Goal: Task Accomplishment & Management: Manage account settings

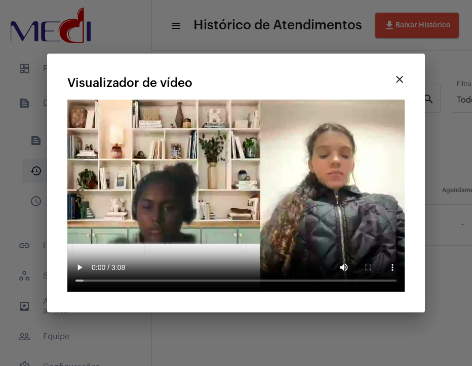
scroll to position [0, 628]
click at [395, 76] on mat-icon "close" at bounding box center [399, 79] width 12 height 12
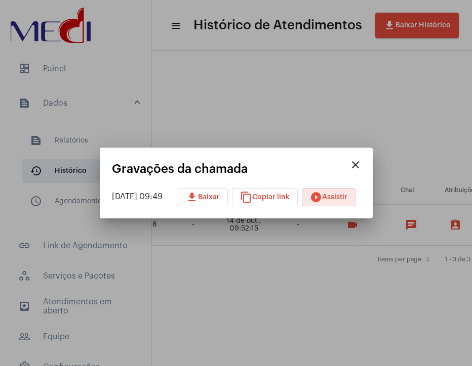
click at [361, 165] on mat-icon "close" at bounding box center [355, 165] width 12 height 12
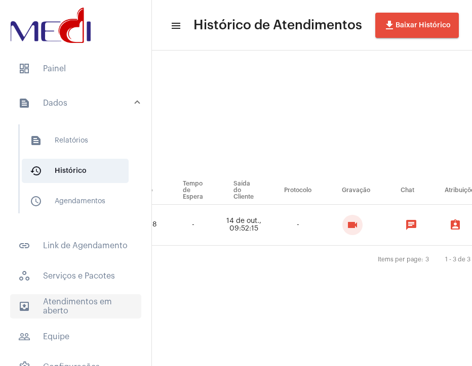
click at [73, 307] on span "outbox_outline Atendimentos em aberto" at bounding box center [75, 307] width 131 height 24
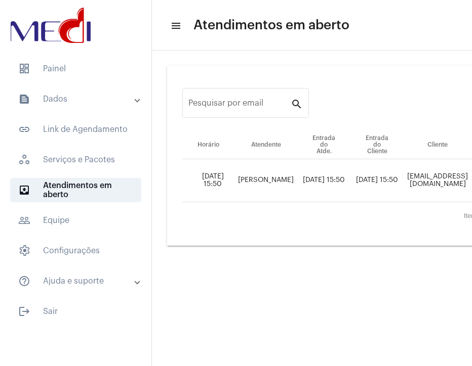
drag, startPoint x: 296, startPoint y: 357, endPoint x: 398, endPoint y: 356, distance: 102.8
click at [403, 357] on mat-sidenav-content "menu Atendimentos em aberto Pesquisar por email search Horário Atendente Entrad…" at bounding box center [312, 183] width 320 height 366
click at [375, 352] on mat-sidenav-content "menu Atendimentos em aberto Pesquisar por email search Horário Atendente Entrad…" at bounding box center [312, 183] width 320 height 366
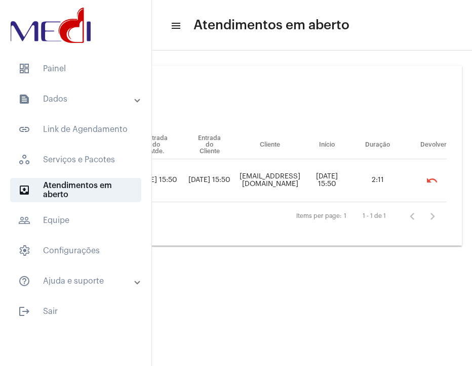
scroll to position [0, 197]
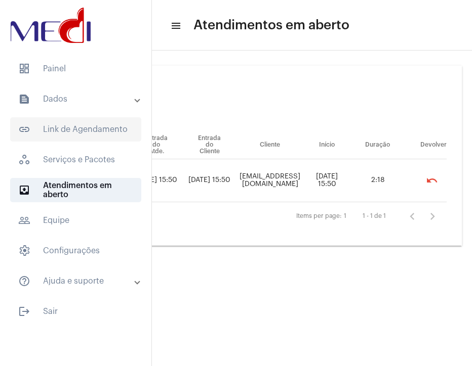
click at [99, 121] on span "link_outlined Link de Agendamento" at bounding box center [75, 129] width 131 height 24
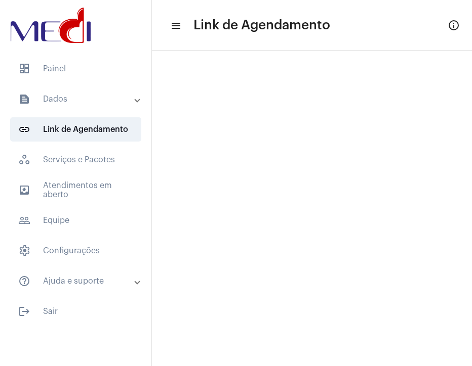
click at [96, 108] on mat-expansion-panel-header "text_snippet_outlined Dados" at bounding box center [78, 99] width 145 height 24
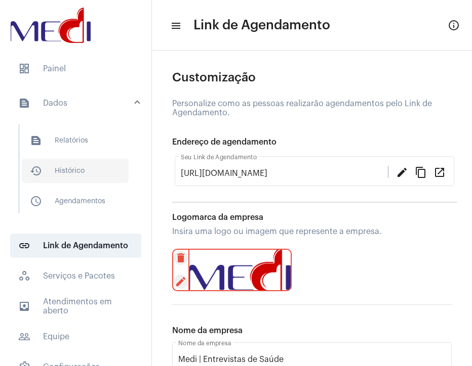
click at [84, 168] on span "history_outlined Histórico" at bounding box center [75, 171] width 107 height 24
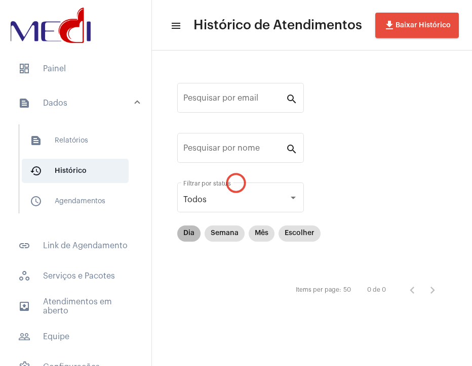
click at [183, 236] on mat-chip "Dia" at bounding box center [188, 234] width 23 height 16
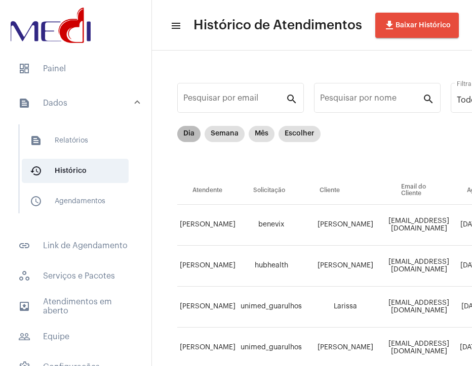
click at [185, 139] on mat-chip "Dia" at bounding box center [188, 134] width 23 height 16
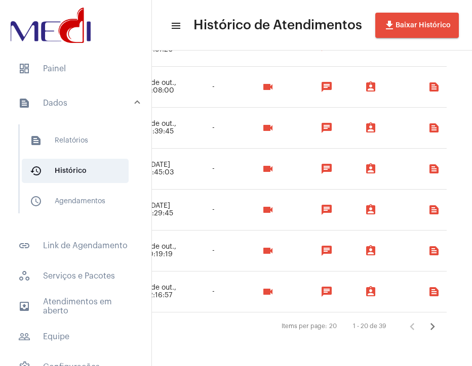
scroll to position [720, 796]
click at [425, 320] on icon "Próxima página" at bounding box center [432, 327] width 14 height 14
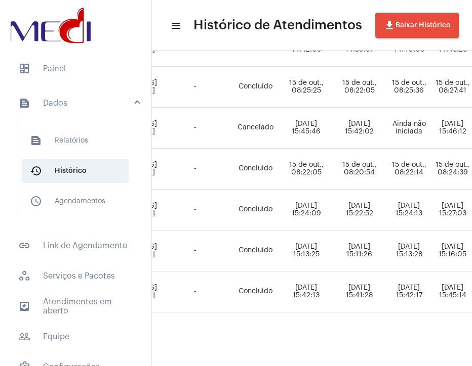
scroll to position [679, 294]
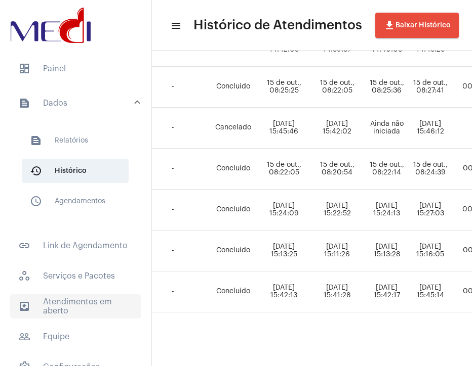
click at [74, 297] on span "outbox_outline Atendimentos em aberto" at bounding box center [75, 307] width 131 height 24
